Goal: Communication & Community: Ask a question

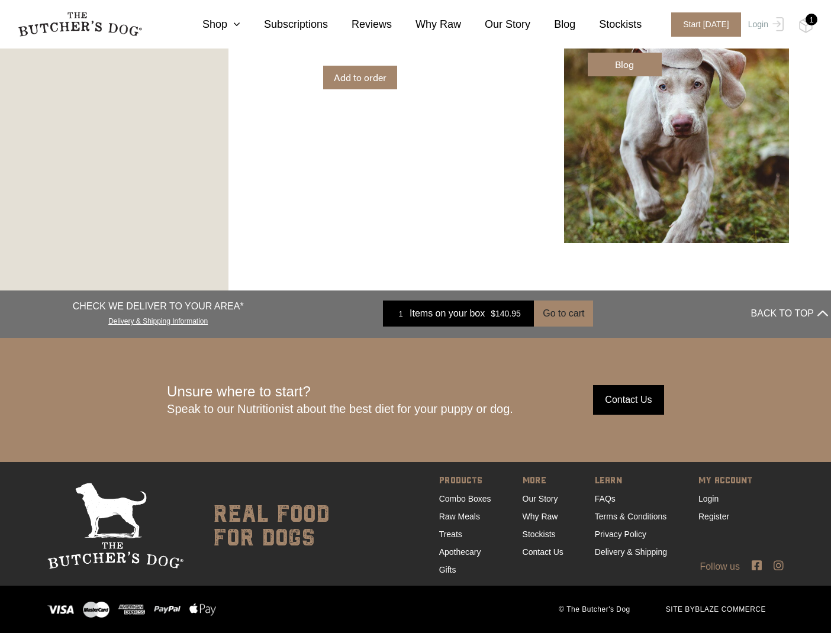
scroll to position [1876, 0]
click at [540, 555] on link "Contact Us" at bounding box center [543, 552] width 41 height 9
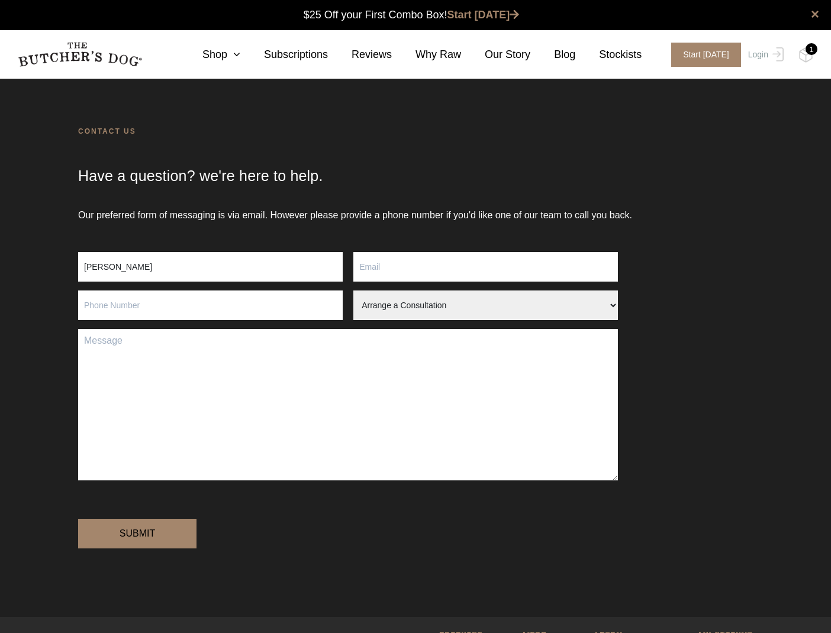
type input "Kathy Stocks"
type input "kathleen.stocks@gmail.com"
type input "0455138152"
click at [165, 343] on textarea "Contact form" at bounding box center [348, 405] width 540 height 152
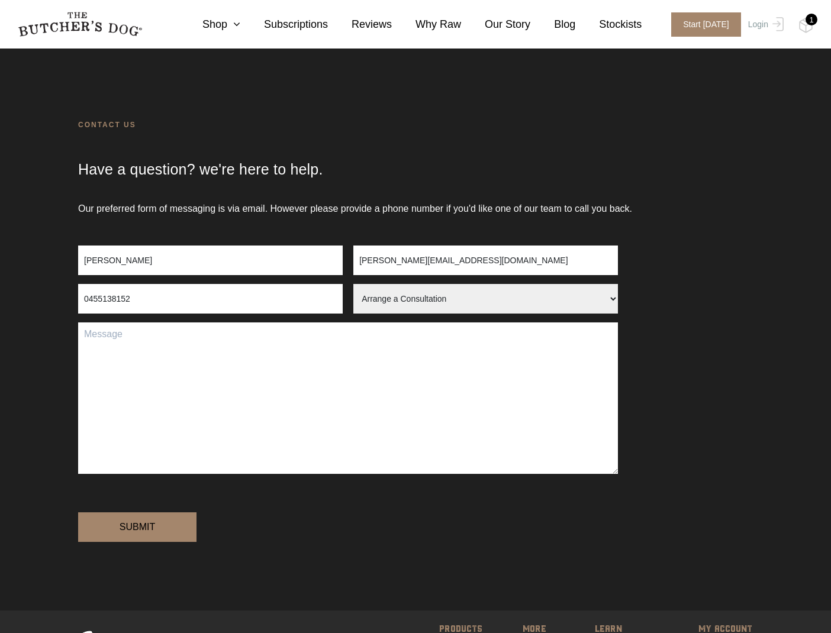
scroll to position [5, 0]
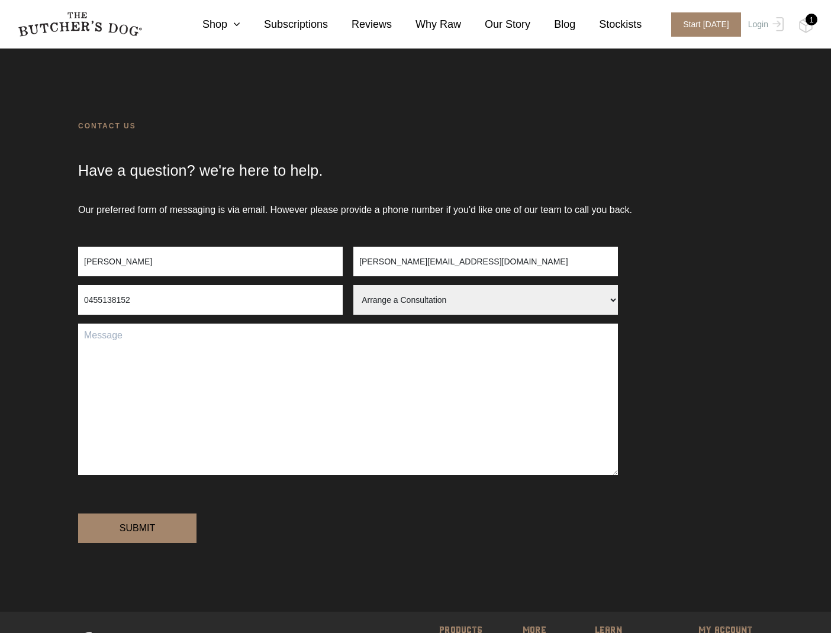
click at [95, 337] on textarea "Contact form" at bounding box center [348, 400] width 540 height 152
select select "Order Query"
click at [217, 355] on textarea "Contact form" at bounding box center [348, 400] width 540 height 152
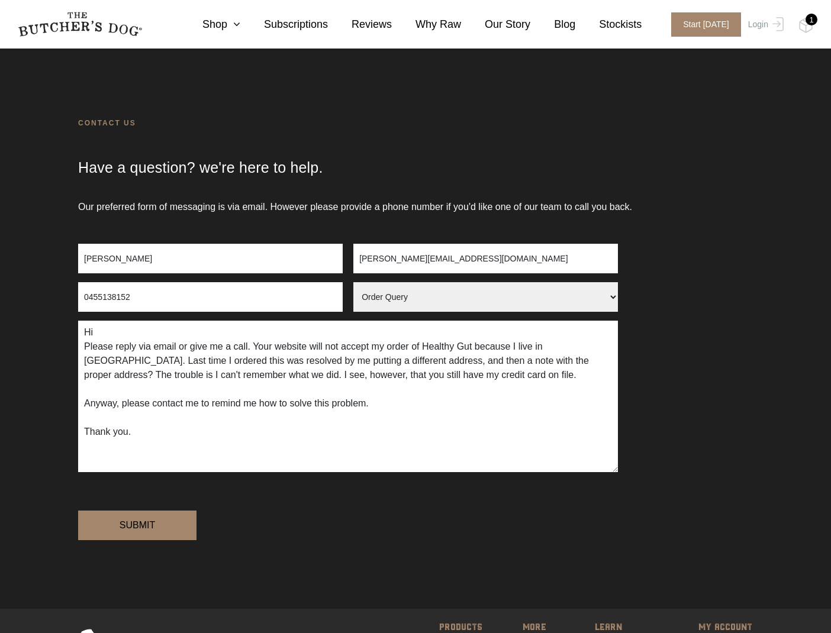
scroll to position [8, 0]
type textarea "Hi Please reply via email or give me a call. Your website will not accept my or…"
click at [131, 540] on input "Submit" at bounding box center [137, 526] width 118 height 30
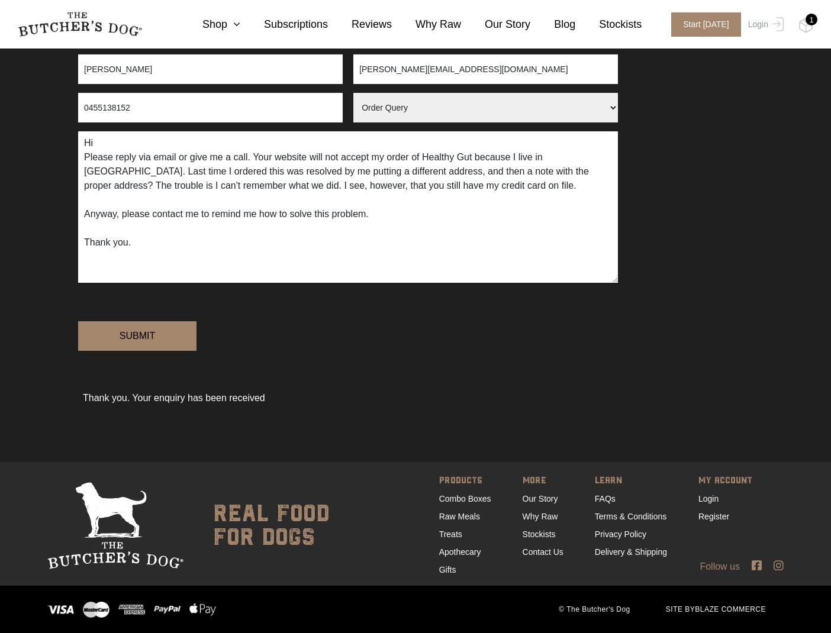
scroll to position [239, 0]
click at [805, 27] on img at bounding box center [805, 25] width 15 height 15
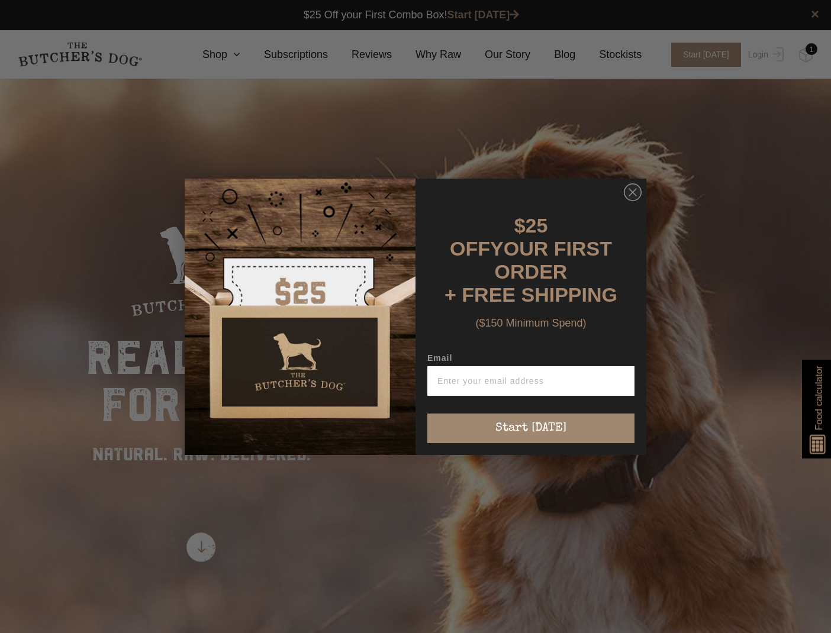
scroll to position [0, 1]
click at [241, 57] on div "Close dialog $25 OFF YOUR FIRST ORDER + FREE SHIPPING ($150 Minimum Spend) Emai…" at bounding box center [415, 316] width 831 height 633
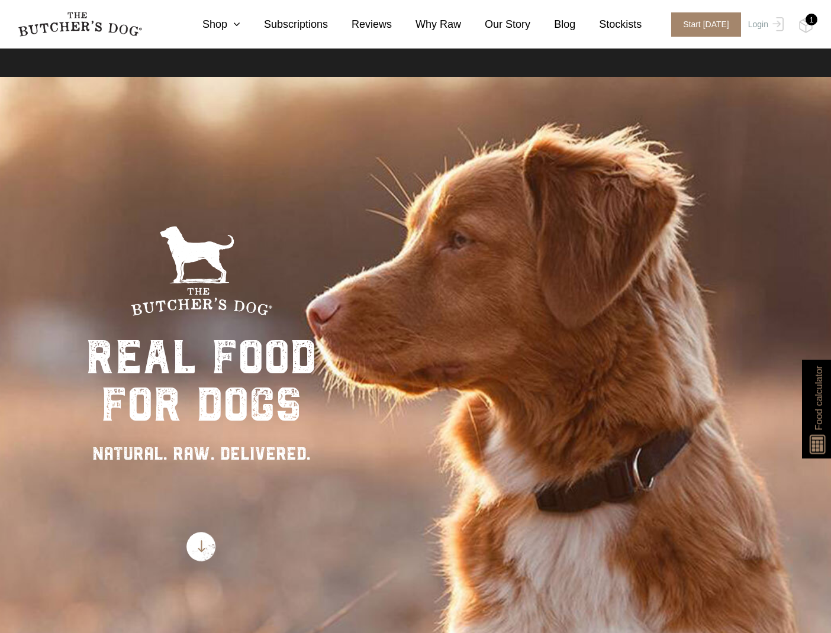
scroll to position [1, 0]
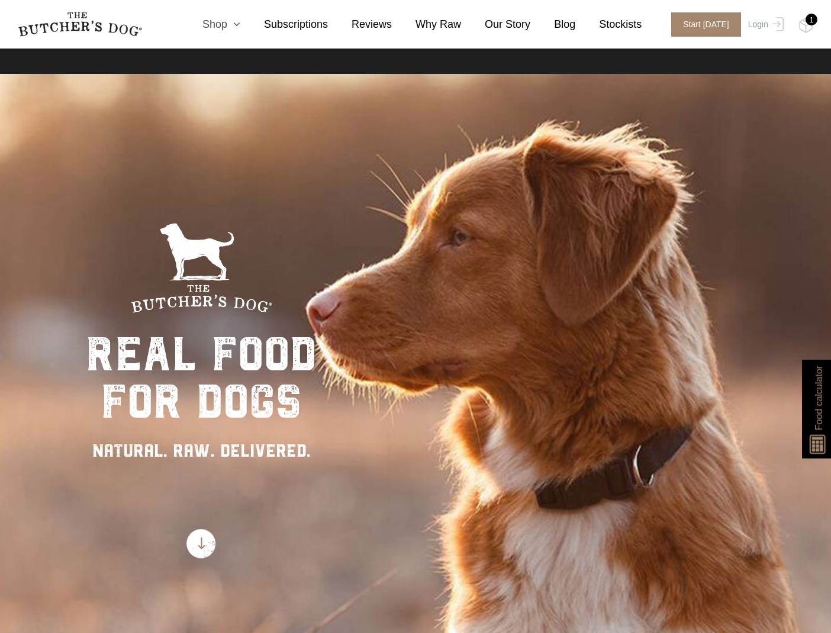
click at [222, 25] on link "Shop" at bounding box center [210, 25] width 62 height 16
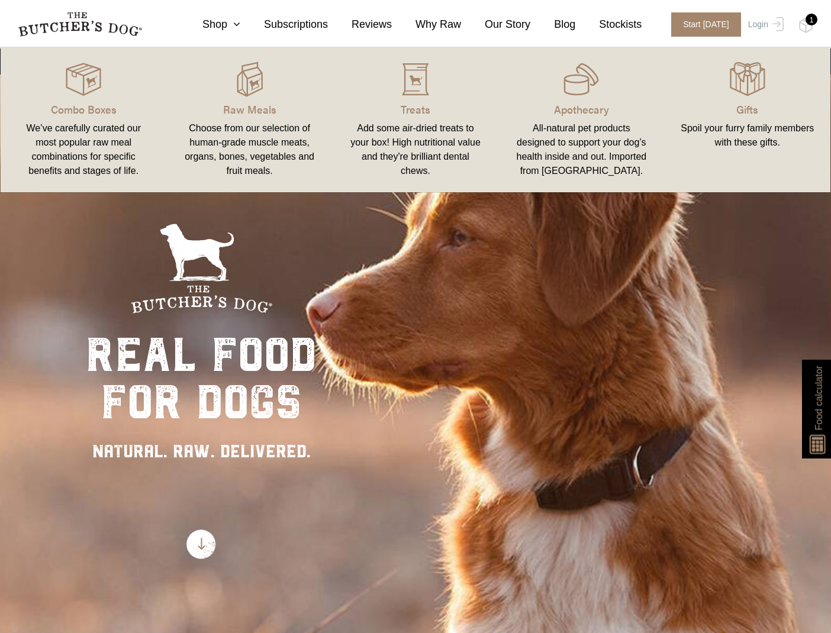
click at [589, 162] on div "All-natural pet products designed to support your dog’s health inside and out. …" at bounding box center [581, 149] width 137 height 57
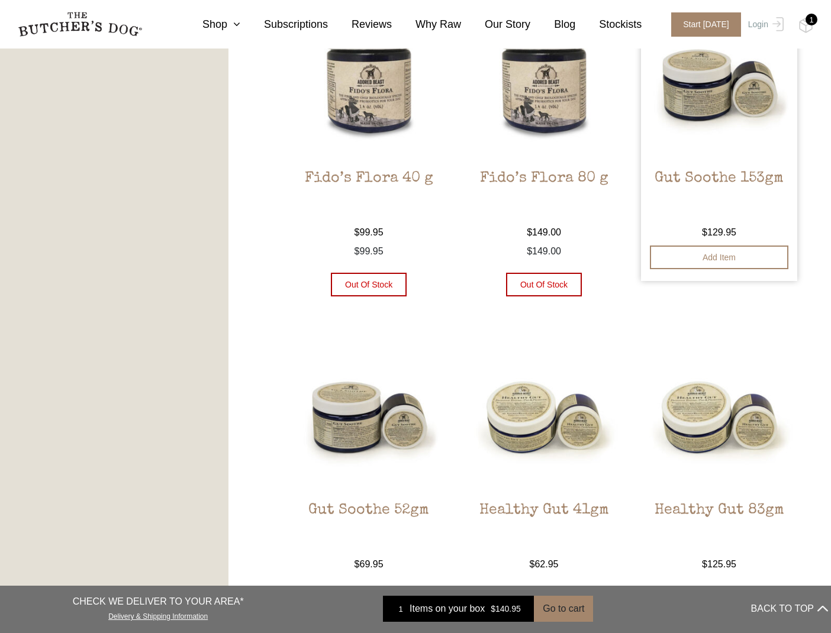
scroll to position [685, 0]
